Goal: Task Accomplishment & Management: Complete application form

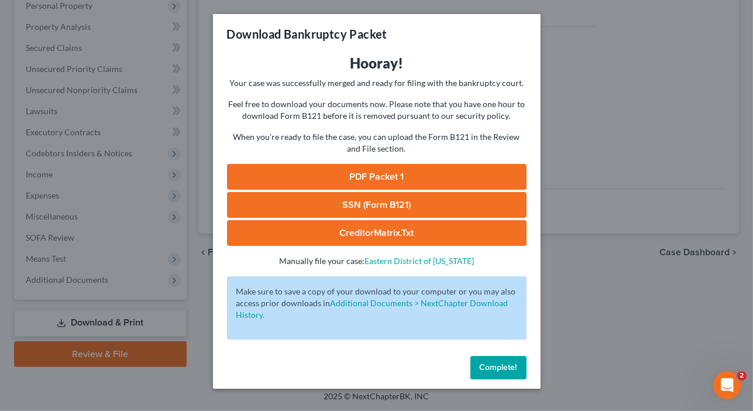
click at [396, 173] on link "PDF Packet 1" at bounding box center [377, 177] width 300 height 26
click at [496, 368] on span "Complete!" at bounding box center [498, 367] width 37 height 10
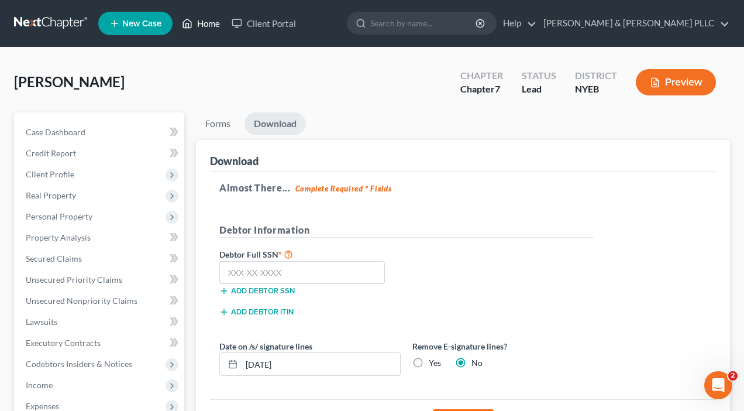
click at [206, 26] on link "Home" at bounding box center [201, 23] width 50 height 21
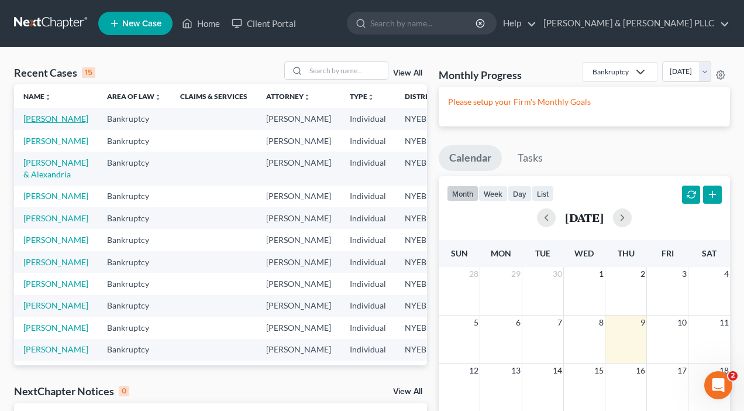
click at [36, 118] on link "[PERSON_NAME]" at bounding box center [55, 119] width 65 height 10
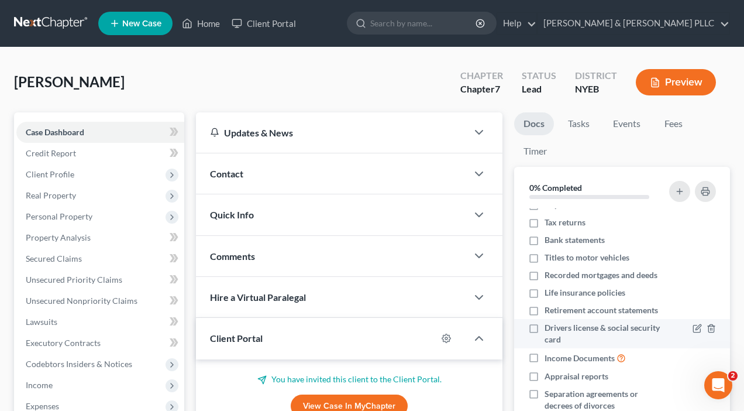
scroll to position [46, 0]
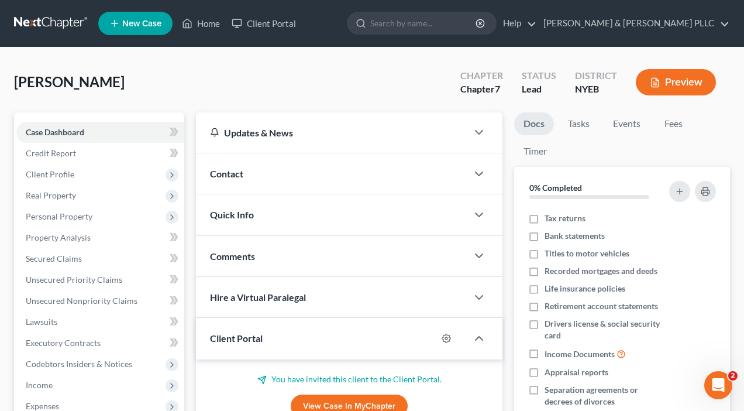
click at [363, 68] on div "[PERSON_NAME] Upgraded Chapter Chapter 7 Status Lead District NYEB Preview" at bounding box center [372, 86] width 716 height 51
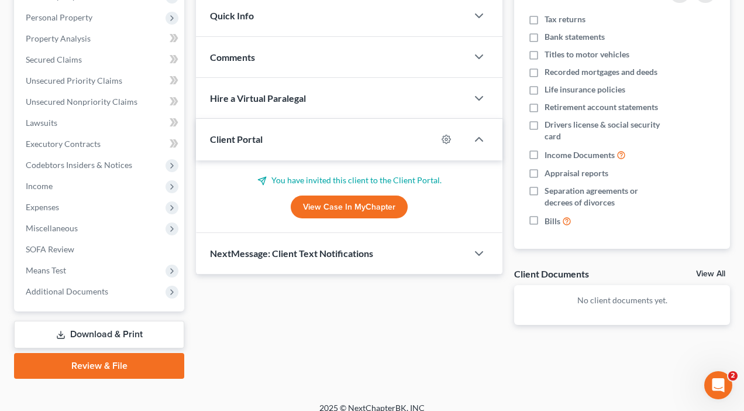
scroll to position [211, 0]
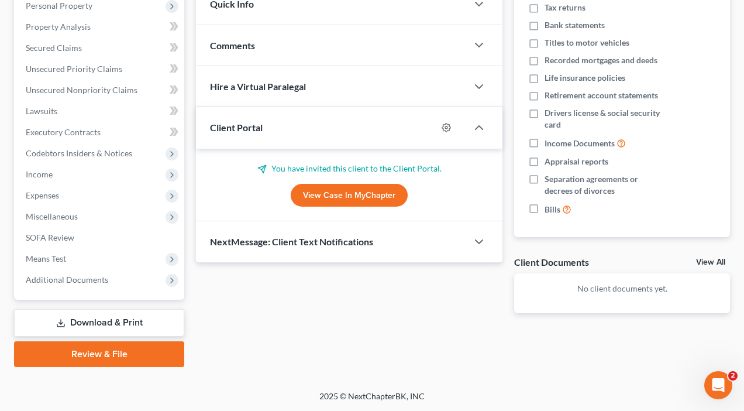
click at [81, 326] on link "Download & Print" at bounding box center [99, 323] width 170 height 28
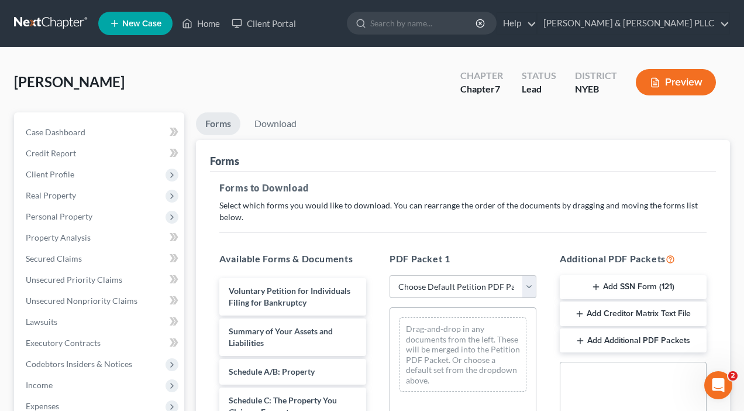
click at [486, 287] on select "Choose Default Petition PDF Packet Complete Bankruptcy Petition (all forms and …" at bounding box center [463, 286] width 147 height 23
select select "0"
click at [394, 275] on select "Choose Default Petition PDF Packet Complete Bankruptcy Petition (all forms and …" at bounding box center [463, 286] width 147 height 23
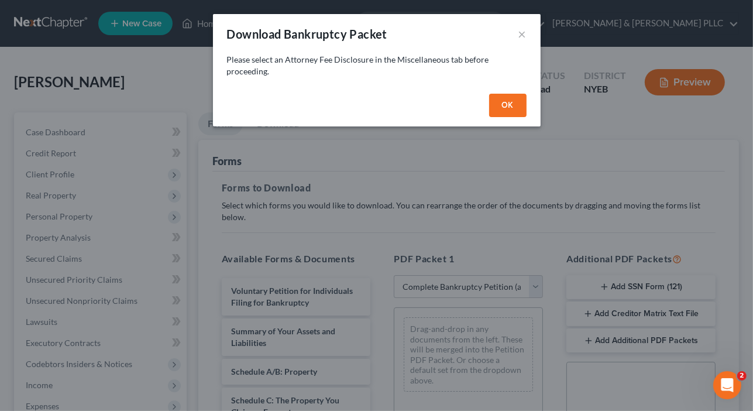
click at [508, 108] on button "OK" at bounding box center [507, 105] width 37 height 23
select select
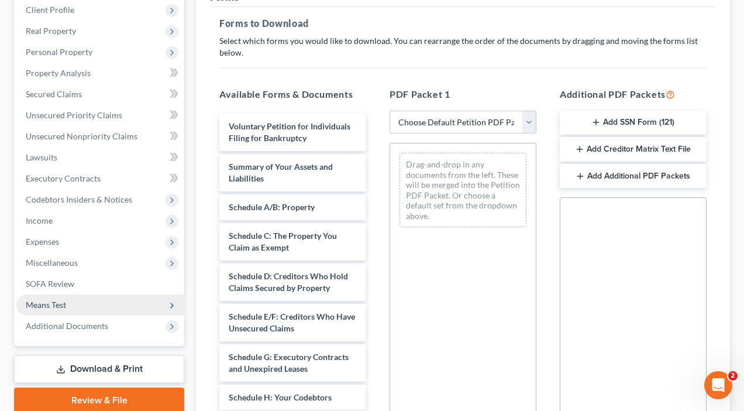
scroll to position [176, 0]
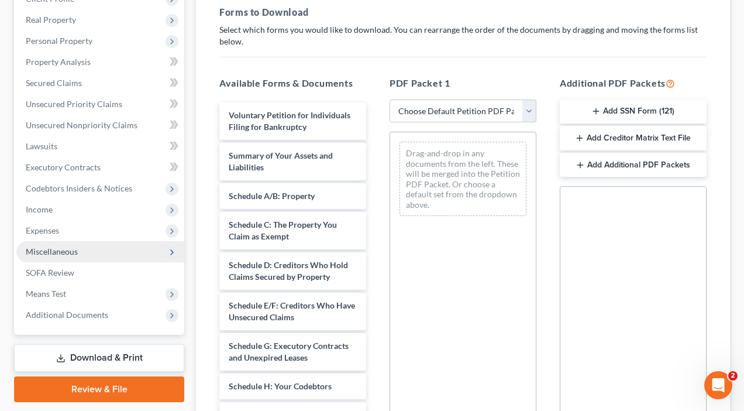
click at [62, 250] on span "Miscellaneous" at bounding box center [52, 251] width 52 height 10
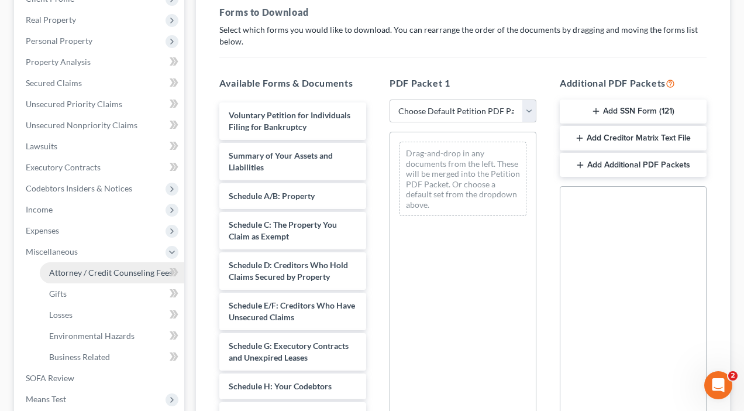
click at [73, 270] on span "Attorney / Credit Counseling Fees" at bounding box center [110, 272] width 123 height 10
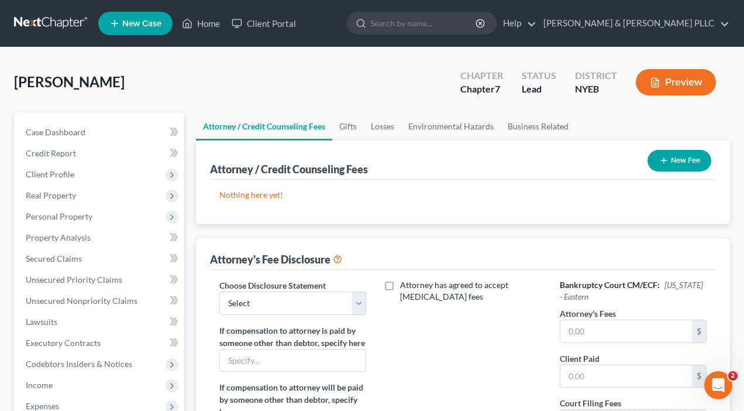
click at [686, 156] on button "New Fee" at bounding box center [680, 161] width 64 height 22
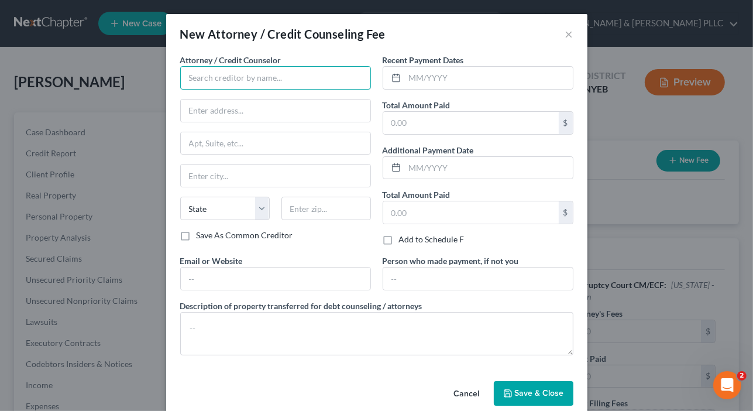
click at [240, 80] on input "text" at bounding box center [275, 77] width 191 height 23
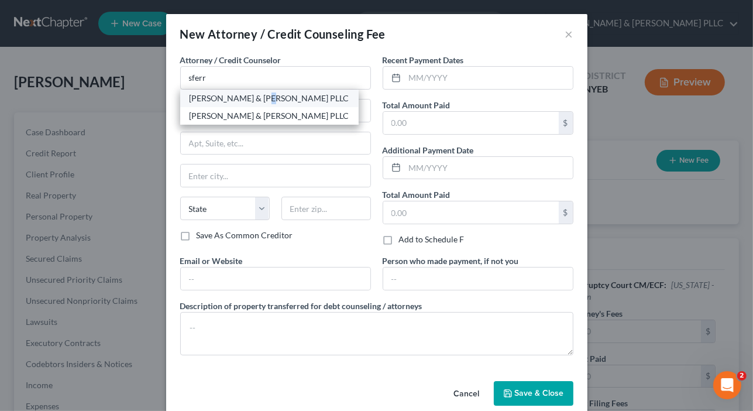
click at [256, 103] on div "[PERSON_NAME] & [PERSON_NAME] PLLC" at bounding box center [269, 99] width 178 height 18
type input "[PERSON_NAME] & [PERSON_NAME] PLLC"
type input "[STREET_ADDRESS]"
type input "[PERSON_NAME]"
select select "35"
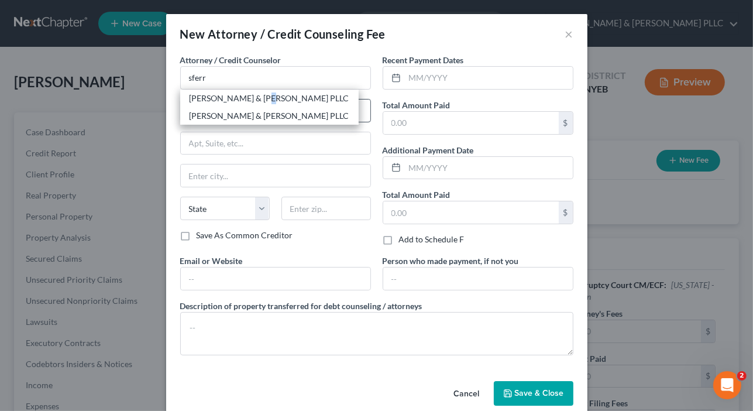
type input "11747"
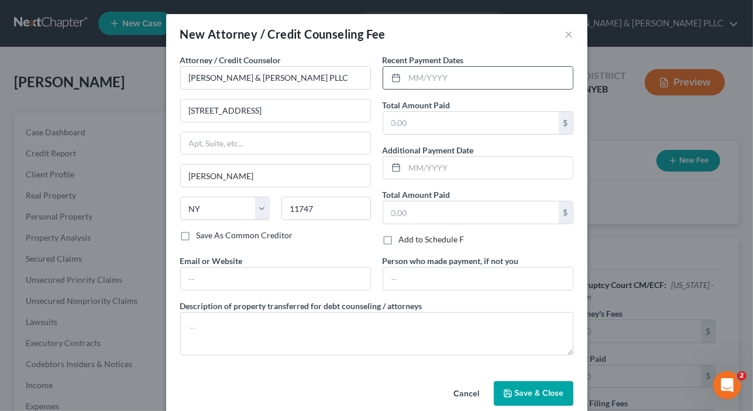
click at [408, 80] on input "text" at bounding box center [489, 78] width 168 height 22
type input "10/2025"
type input "2,500"
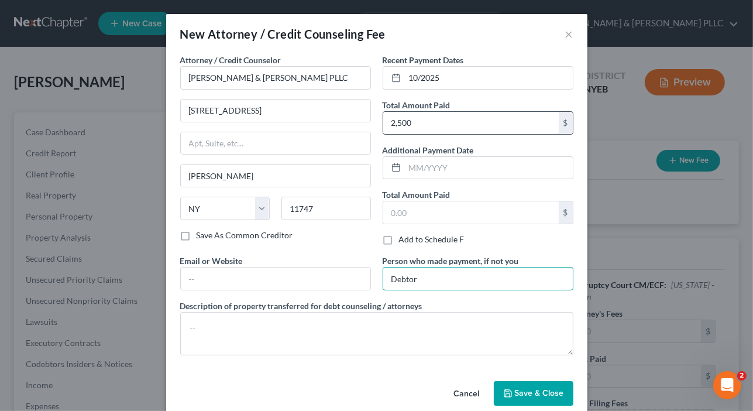
type input "Debtor"
drag, startPoint x: 379, startPoint y: 122, endPoint x: 365, endPoint y: 380, distance: 258.4
click at [366, 381] on div "Cancel Save & Close" at bounding box center [376, 395] width 421 height 39
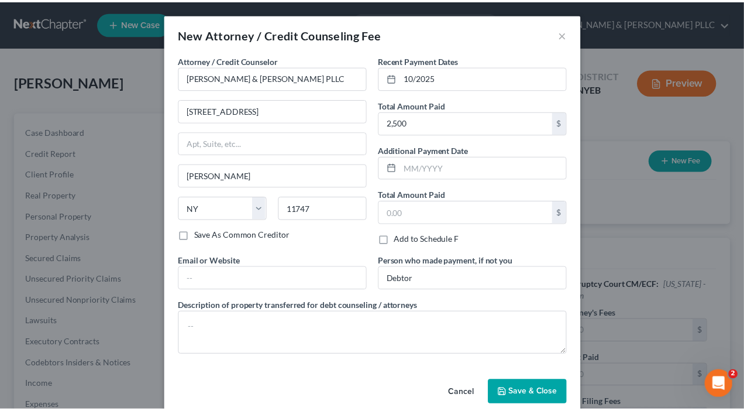
scroll to position [16, 0]
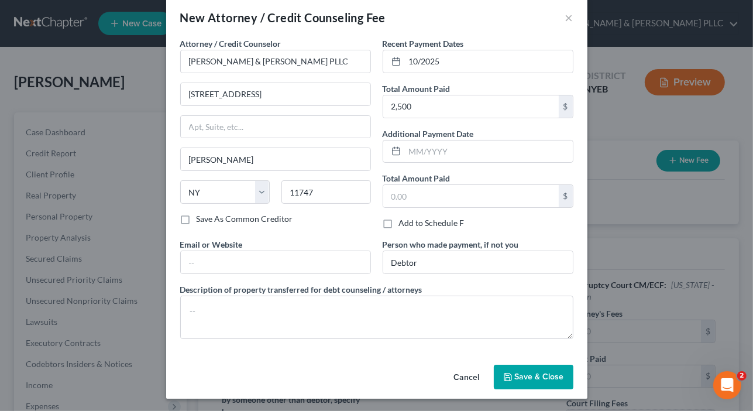
click at [541, 368] on button "Save & Close" at bounding box center [534, 377] width 80 height 25
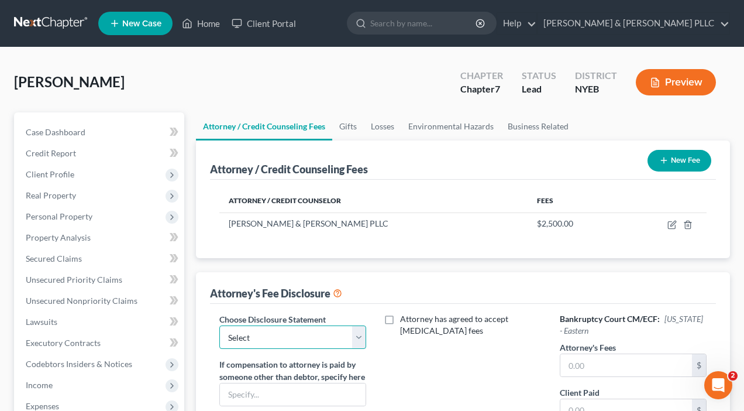
click at [291, 332] on select "Select Attorney for Debtor" at bounding box center [292, 336] width 147 height 23
select select "0"
click at [219, 325] on select "Select Attorney for Debtor" at bounding box center [292, 336] width 147 height 23
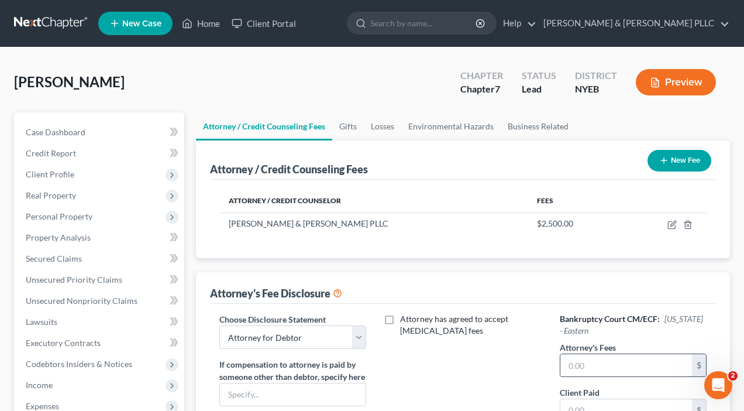
click at [581, 372] on input "text" at bounding box center [627, 365] width 132 height 22
type input "2,500"
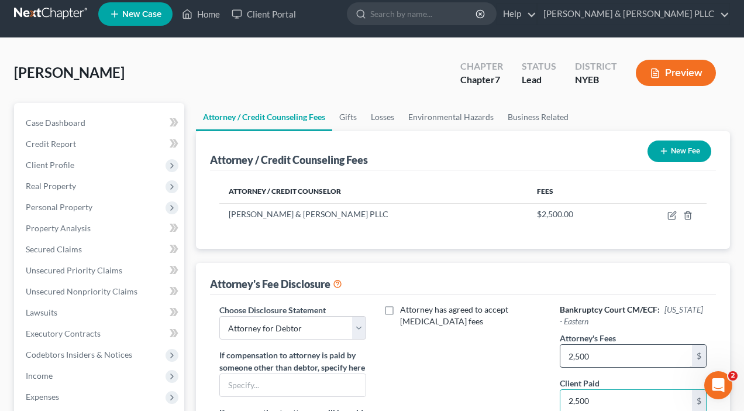
type input "2,500"
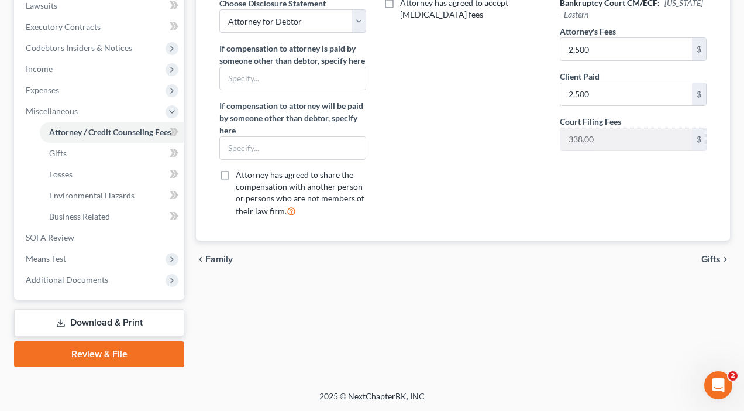
click at [710, 264] on span "Gifts" at bounding box center [711, 259] width 19 height 9
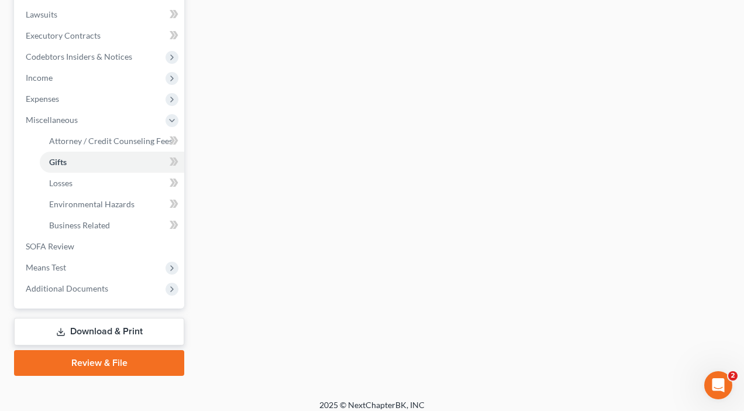
scroll to position [316, 0]
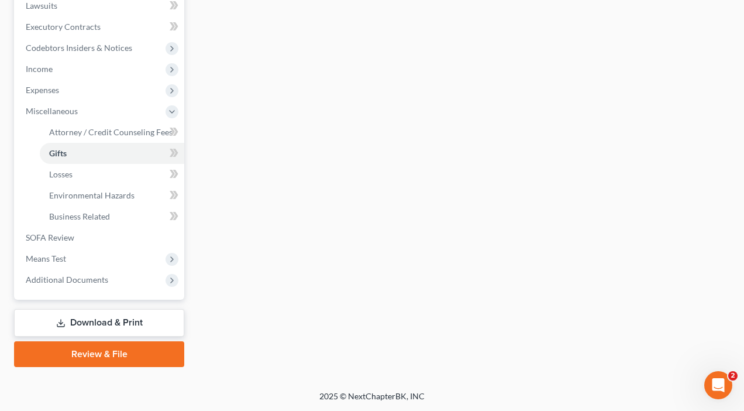
click at [128, 318] on link "Download & Print" at bounding box center [99, 323] width 170 height 28
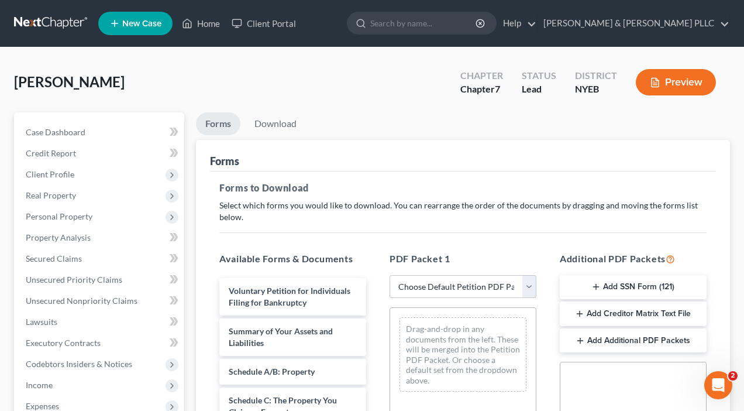
click at [529, 285] on select "Choose Default Petition PDF Packet Complete Bankruptcy Petition (all forms and …" at bounding box center [463, 286] width 147 height 23
select select "0"
click at [390, 275] on select "Choose Default Petition PDF Packet Complete Bankruptcy Petition (all forms and …" at bounding box center [463, 286] width 147 height 23
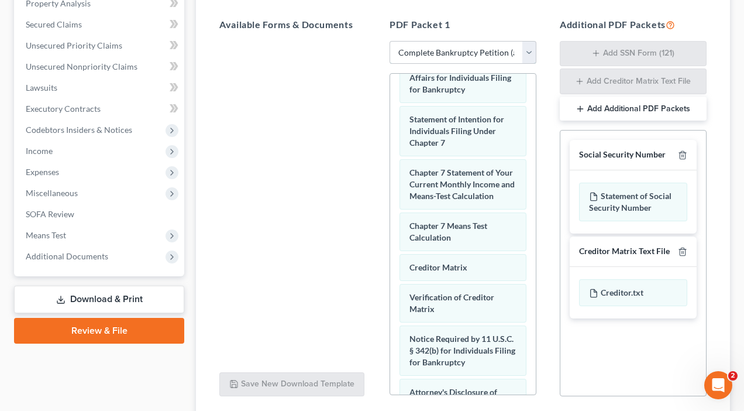
scroll to position [585, 0]
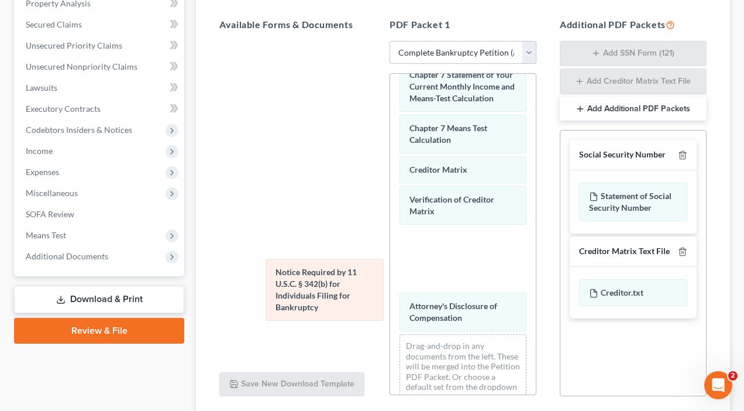
drag, startPoint x: 431, startPoint y: 296, endPoint x: 276, endPoint y: 275, distance: 157.1
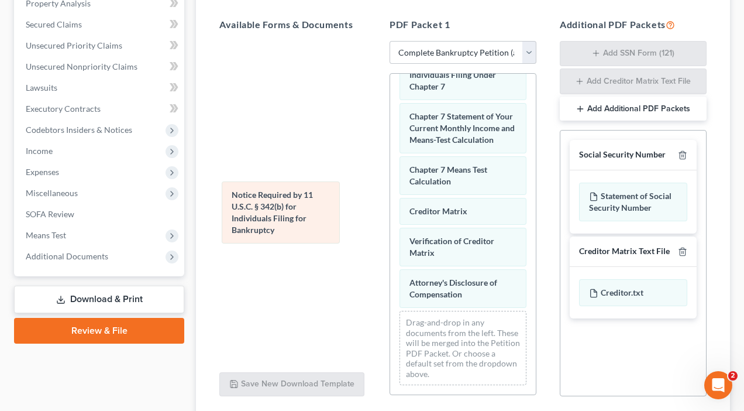
drag, startPoint x: 454, startPoint y: 301, endPoint x: 276, endPoint y: 212, distance: 198.6
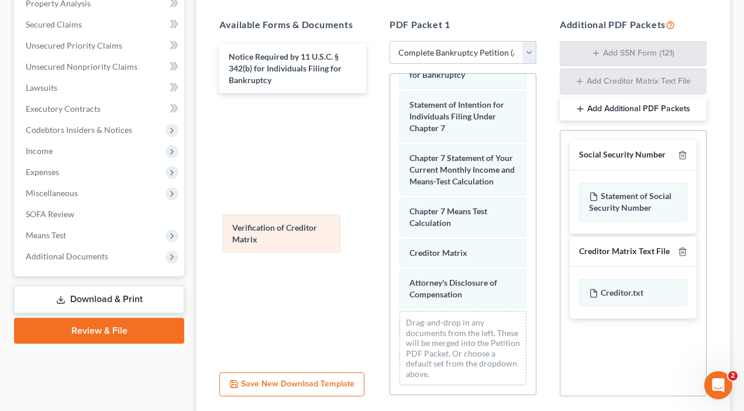
scroll to position [544, 0]
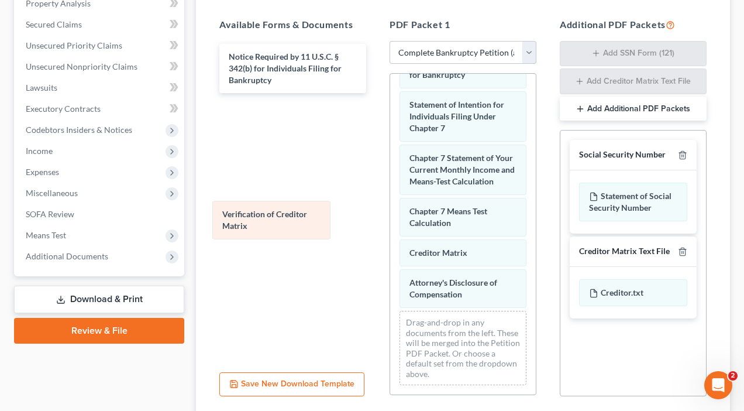
drag, startPoint x: 468, startPoint y: 249, endPoint x: 281, endPoint y: 219, distance: 189.5
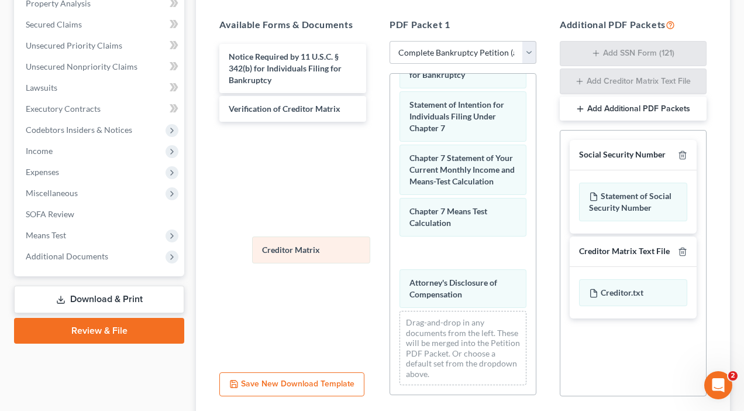
scroll to position [514, 0]
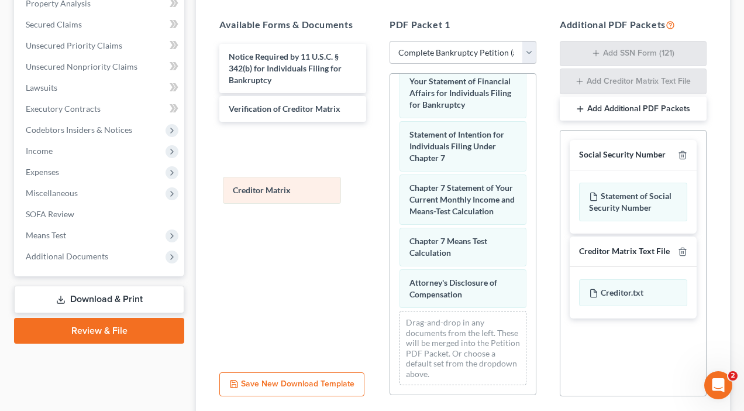
drag, startPoint x: 473, startPoint y: 255, endPoint x: 306, endPoint y: 175, distance: 184.8
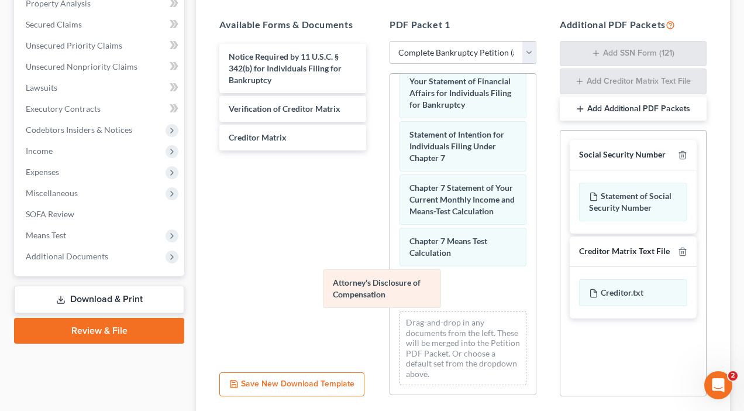
scroll to position [473, 0]
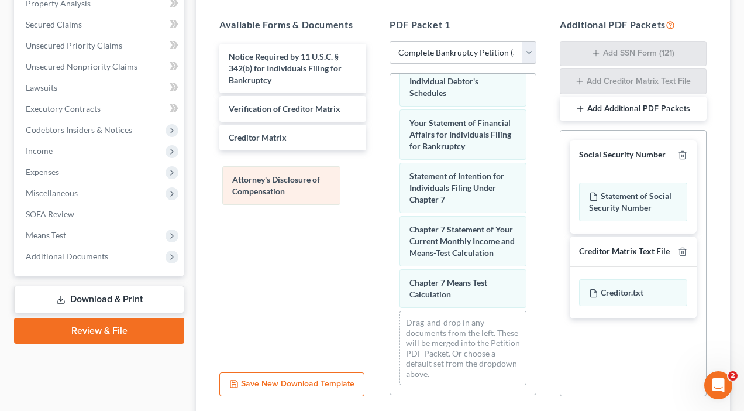
drag, startPoint x: 468, startPoint y: 289, endPoint x: 288, endPoint y: 185, distance: 207.7
click at [390, 184] on div "Attorney's Disclosure of Compensation Voluntary Petition for Individuals Filing…" at bounding box center [463, 18] width 146 height 751
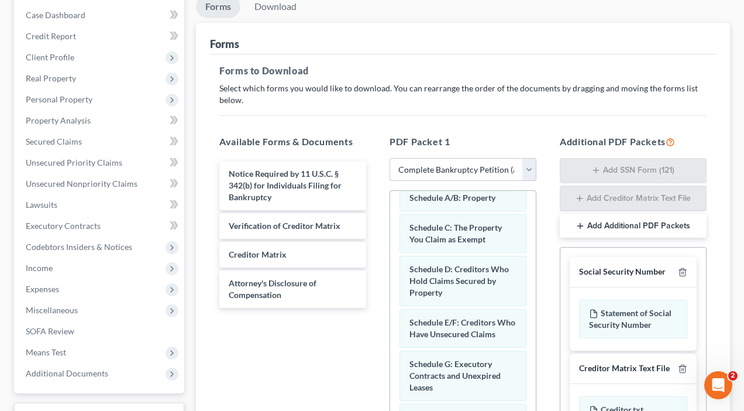
scroll to position [59, 0]
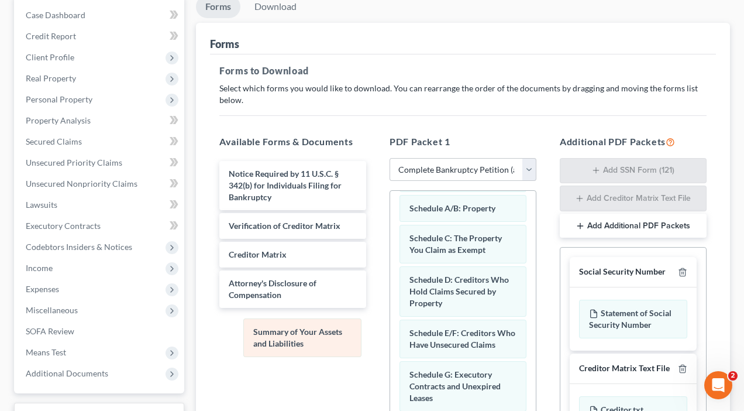
drag, startPoint x: 449, startPoint y: 218, endPoint x: 293, endPoint y: 342, distance: 199.9
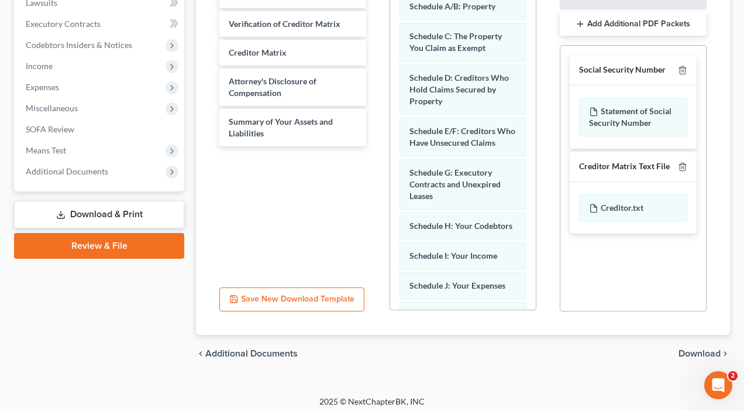
scroll to position [324, 0]
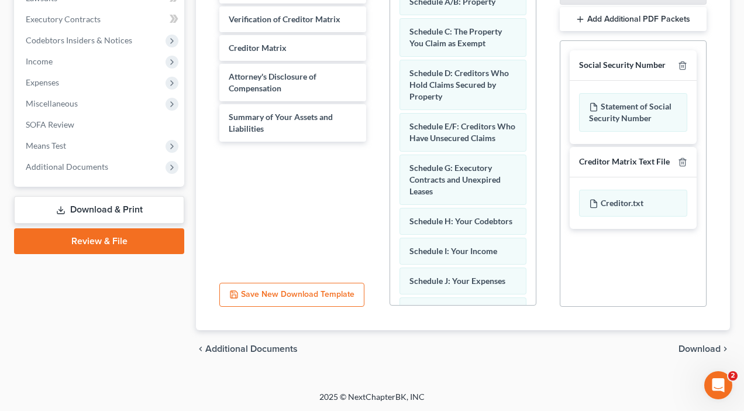
click at [709, 349] on span "Download" at bounding box center [700, 348] width 42 height 9
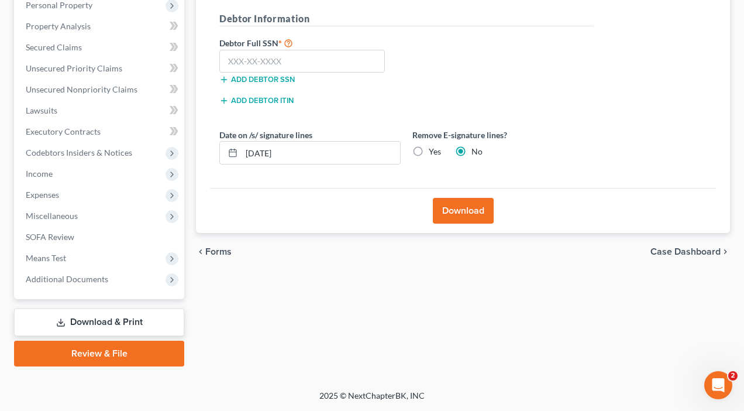
scroll to position [211, 0]
click at [456, 214] on button "Download" at bounding box center [463, 211] width 61 height 26
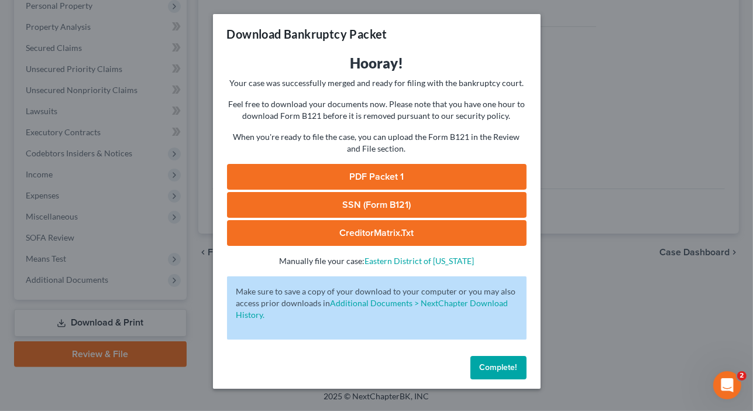
click at [382, 178] on link "PDF Packet 1" at bounding box center [377, 177] width 300 height 26
click at [505, 368] on span "Complete!" at bounding box center [498, 367] width 37 height 10
